Goal: Complete application form

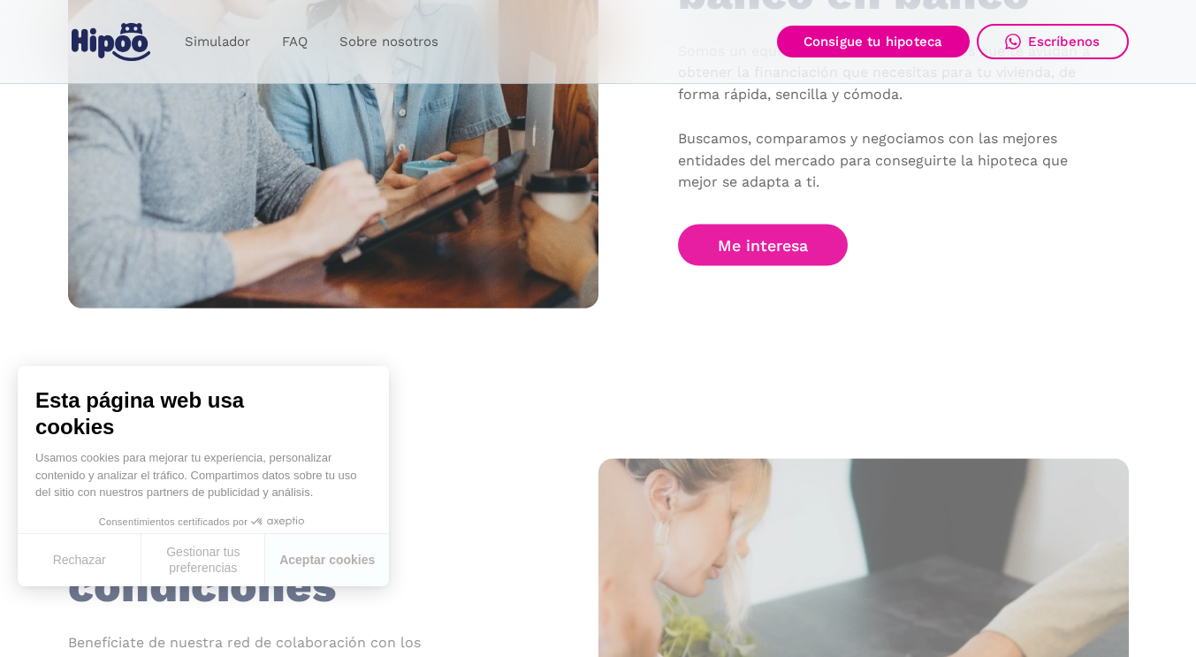
scroll to position [1351, 0]
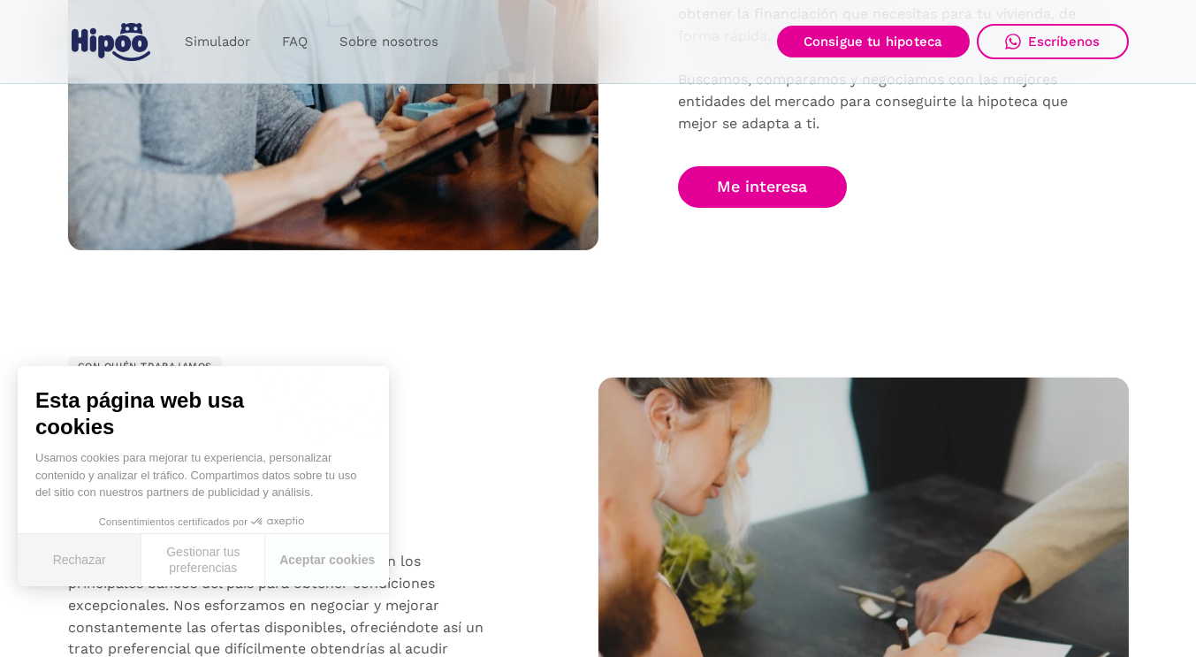
click at [78, 556] on button "Rechazar" at bounding box center [80, 560] width 124 height 52
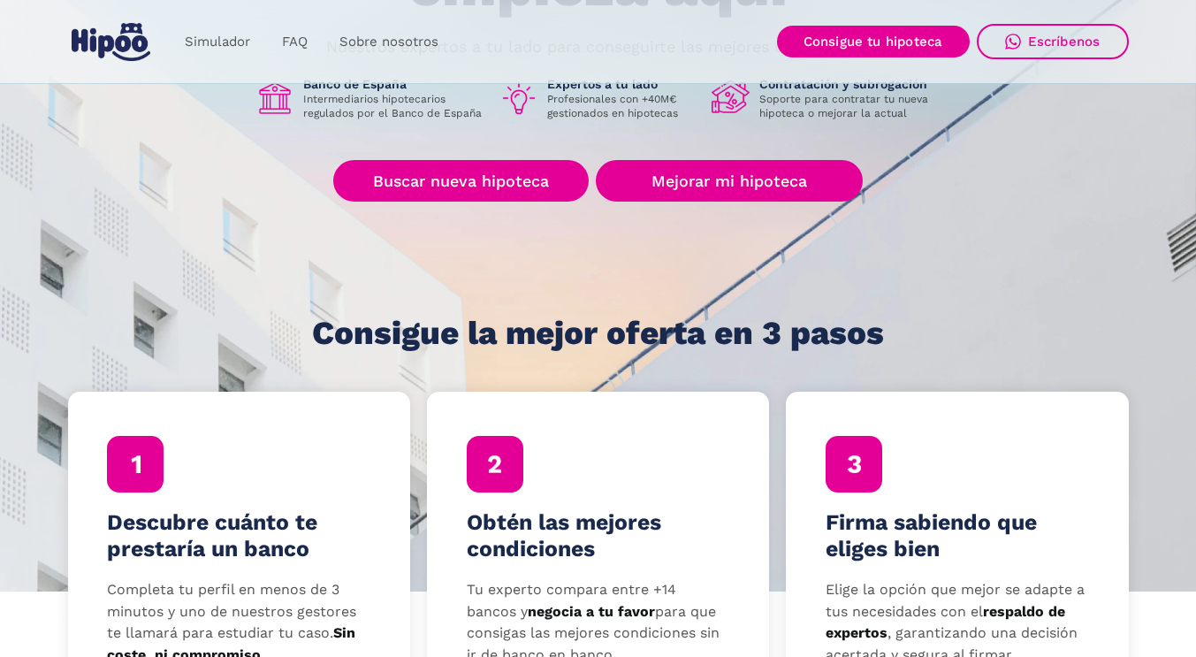
scroll to position [278, 0]
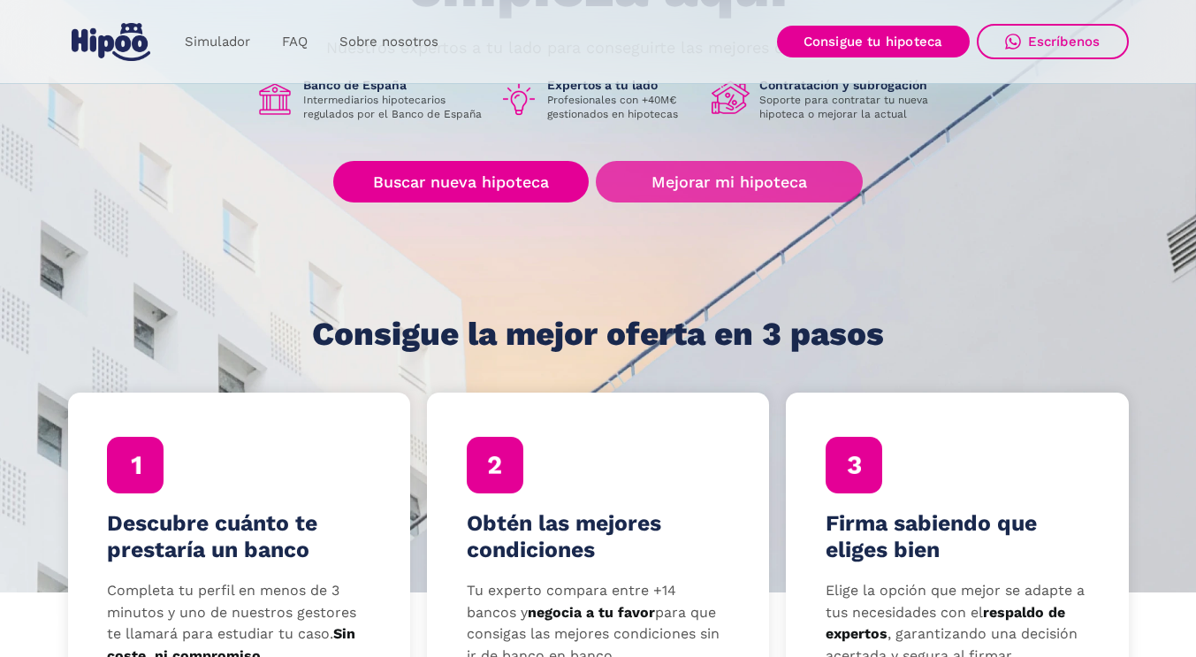
click at [774, 166] on link "Mejorar mi hipoteca" at bounding box center [729, 182] width 266 height 42
click at [730, 179] on link "Mejorar mi hipoteca" at bounding box center [729, 182] width 266 height 42
